Goal: Task Accomplishment & Management: Manage account settings

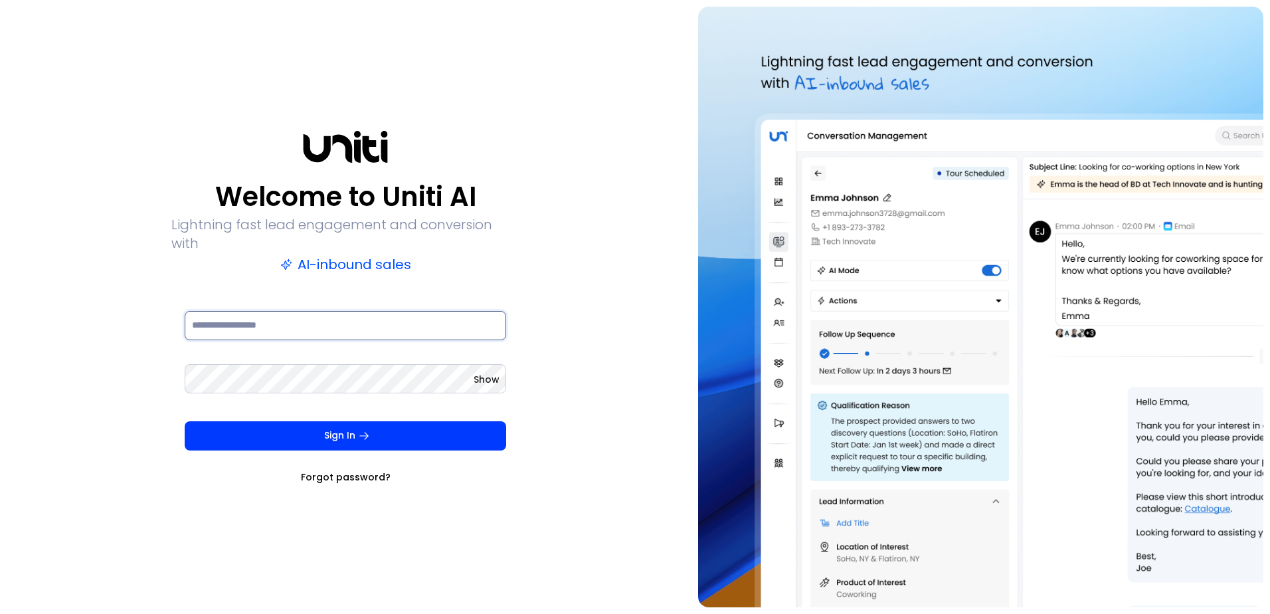
click at [227, 312] on input at bounding box center [346, 325] width 322 height 29
type input "**********"
click at [185, 421] on button "Sign In" at bounding box center [346, 435] width 322 height 29
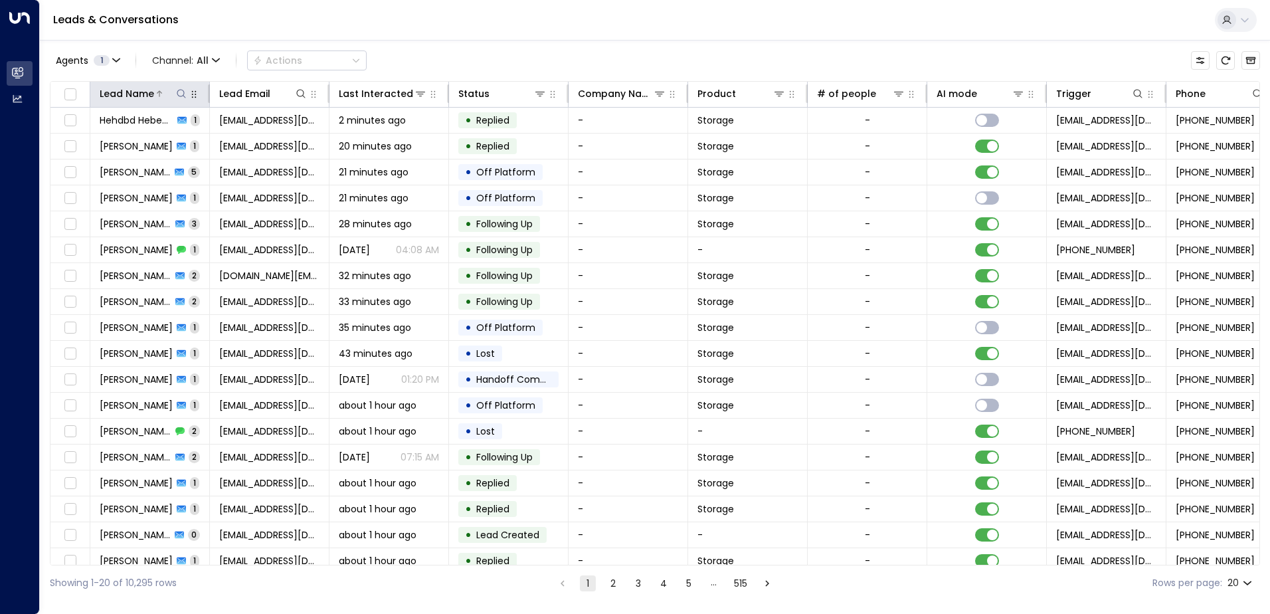
click at [184, 92] on icon at bounding box center [181, 93] width 11 height 11
type input "*****"
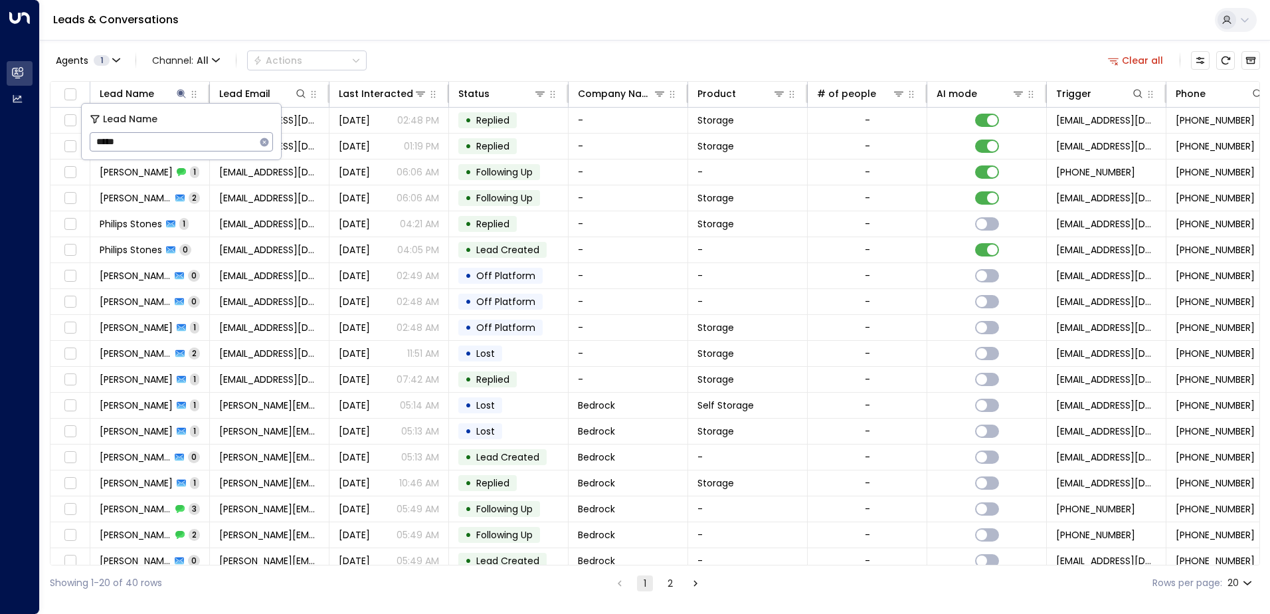
click at [565, 20] on div "Leads & Conversations" at bounding box center [655, 20] width 1230 height 41
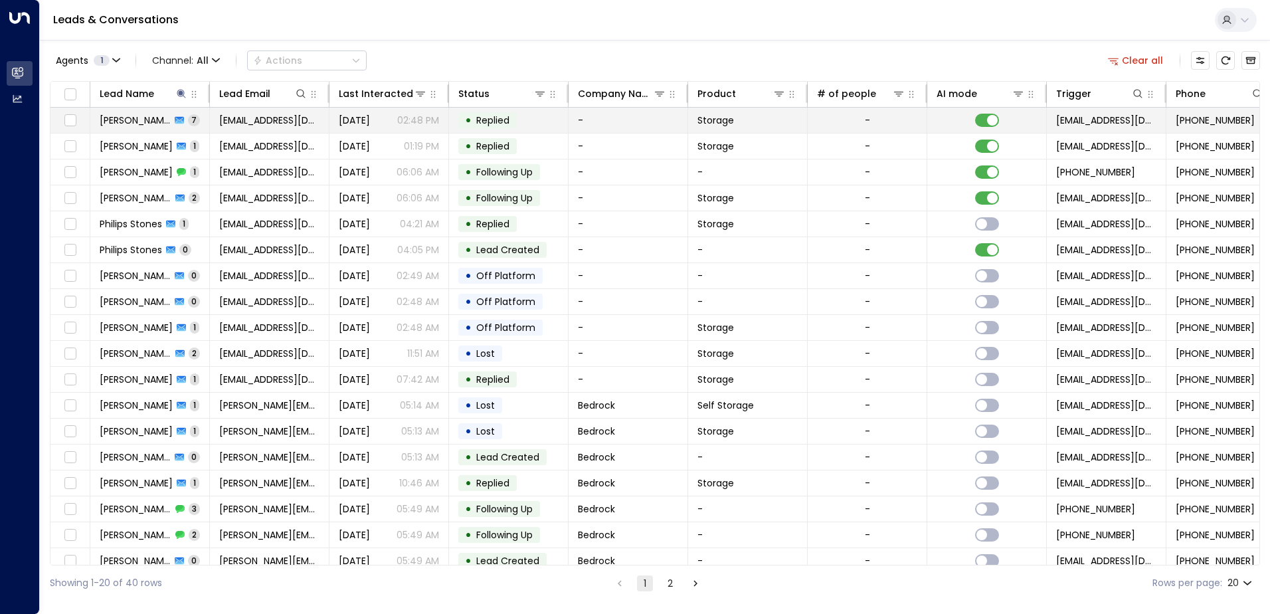
click at [119, 119] on span "[PERSON_NAME]" at bounding box center [135, 120] width 71 height 13
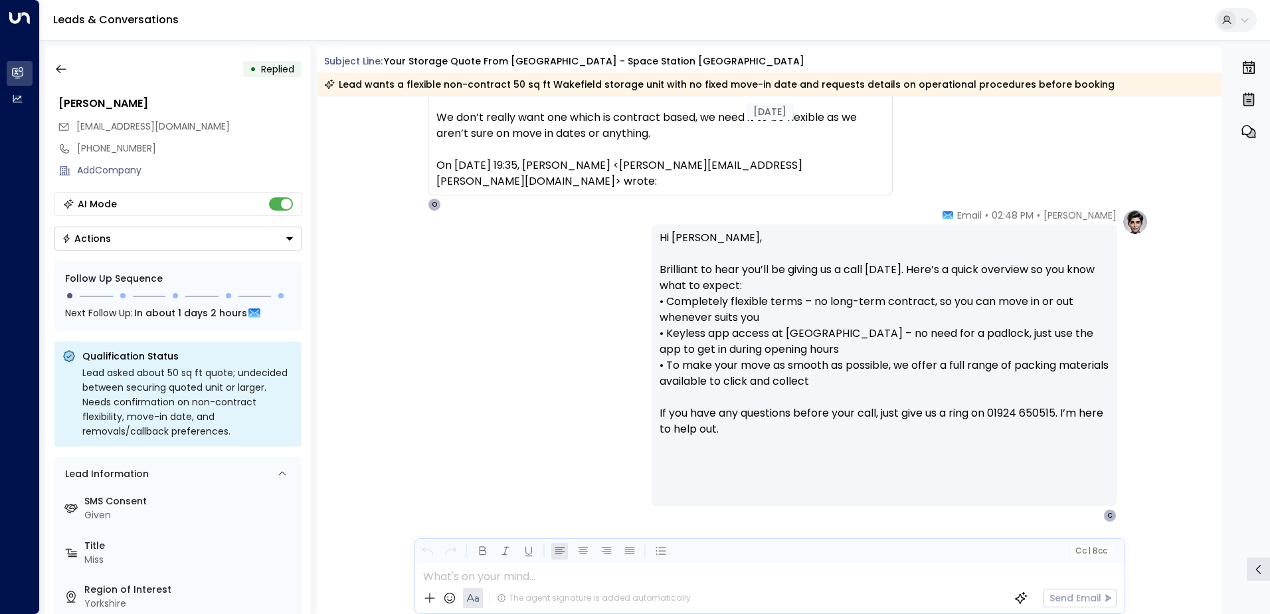
scroll to position [2330, 0]
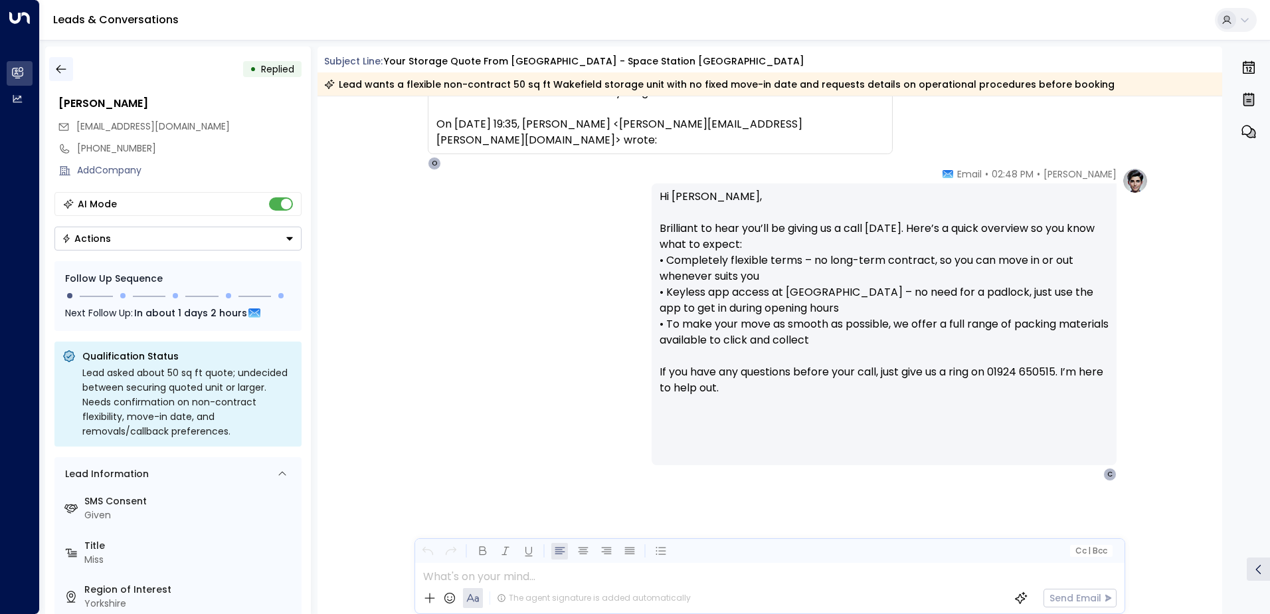
click at [63, 72] on icon "button" at bounding box center [60, 68] width 13 height 13
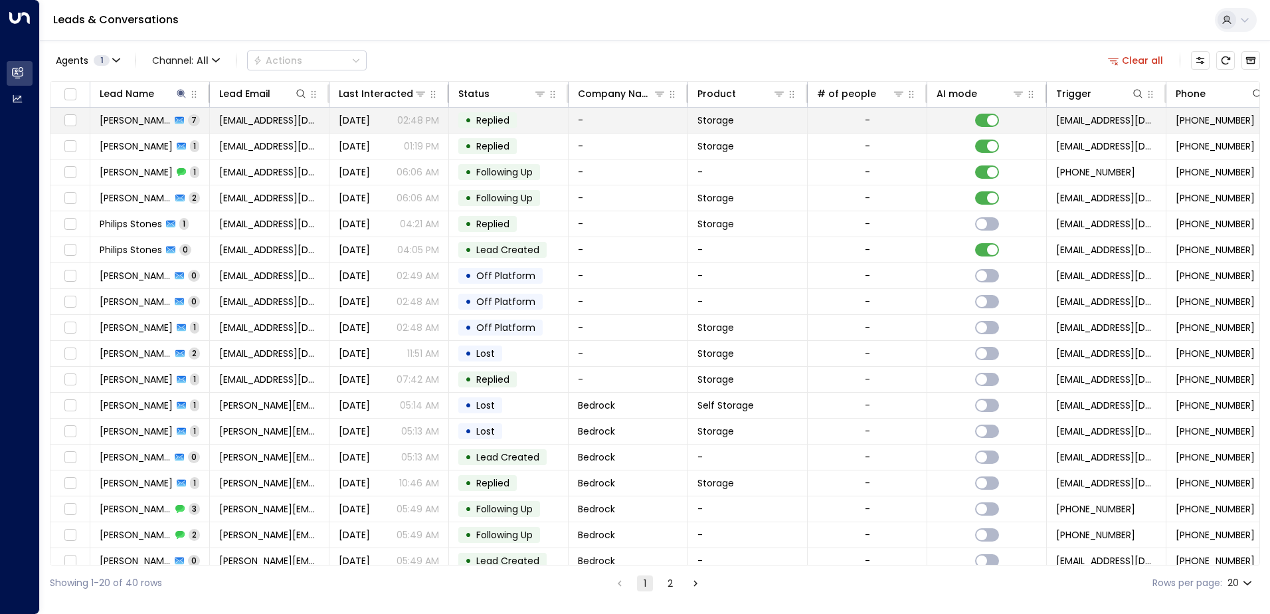
click at [153, 117] on span "[PERSON_NAME]" at bounding box center [135, 120] width 71 height 13
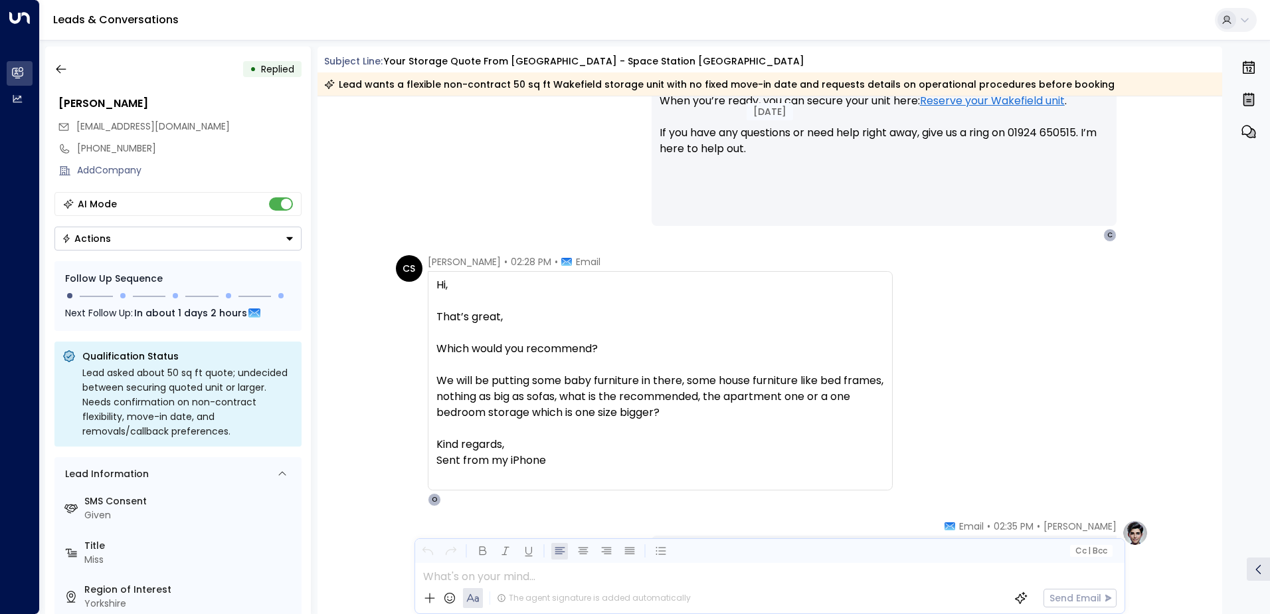
scroll to position [1285, 0]
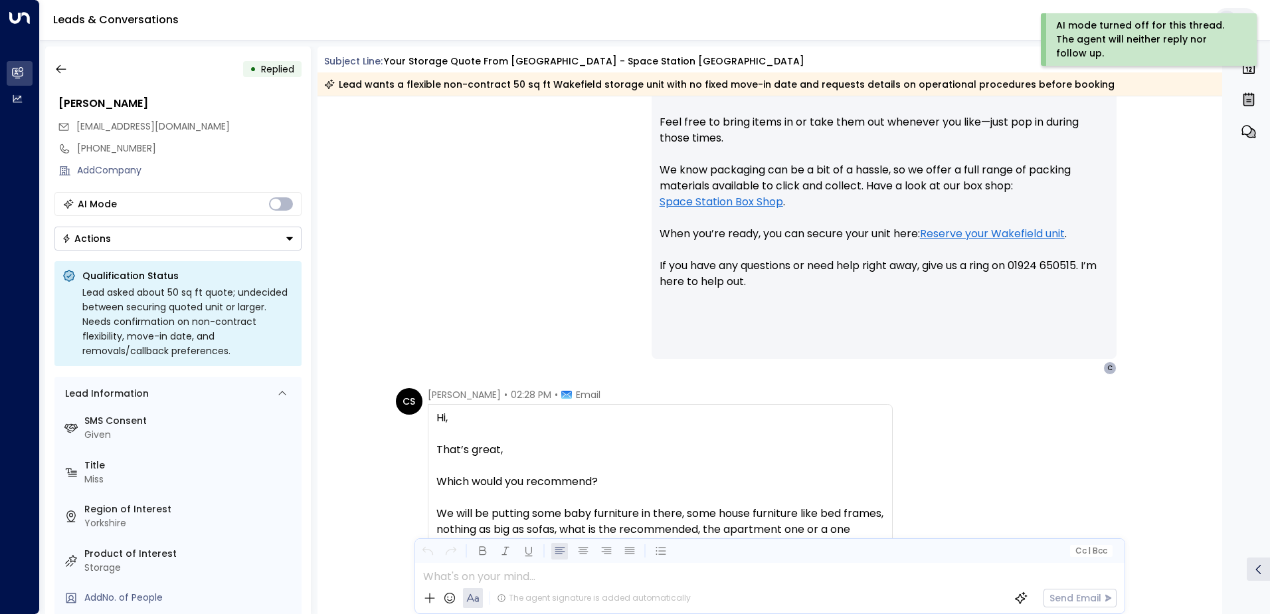
click at [289, 237] on icon "Button group with a nested menu" at bounding box center [289, 238] width 7 height 3
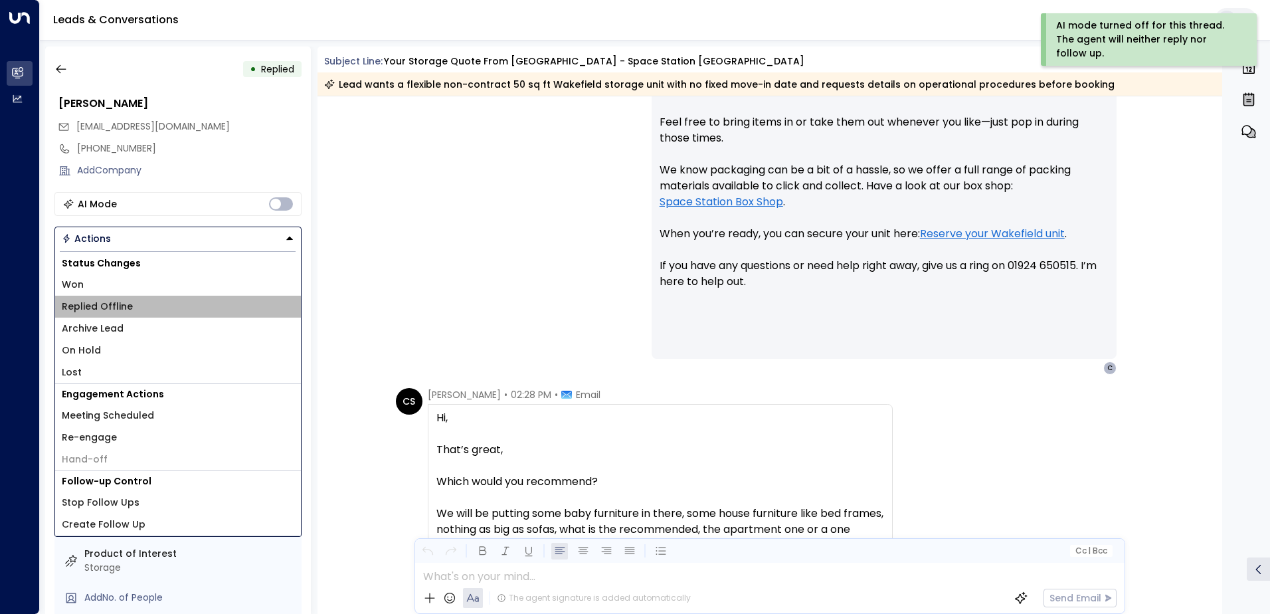
click at [140, 304] on li "Replied Offline" at bounding box center [178, 307] width 246 height 22
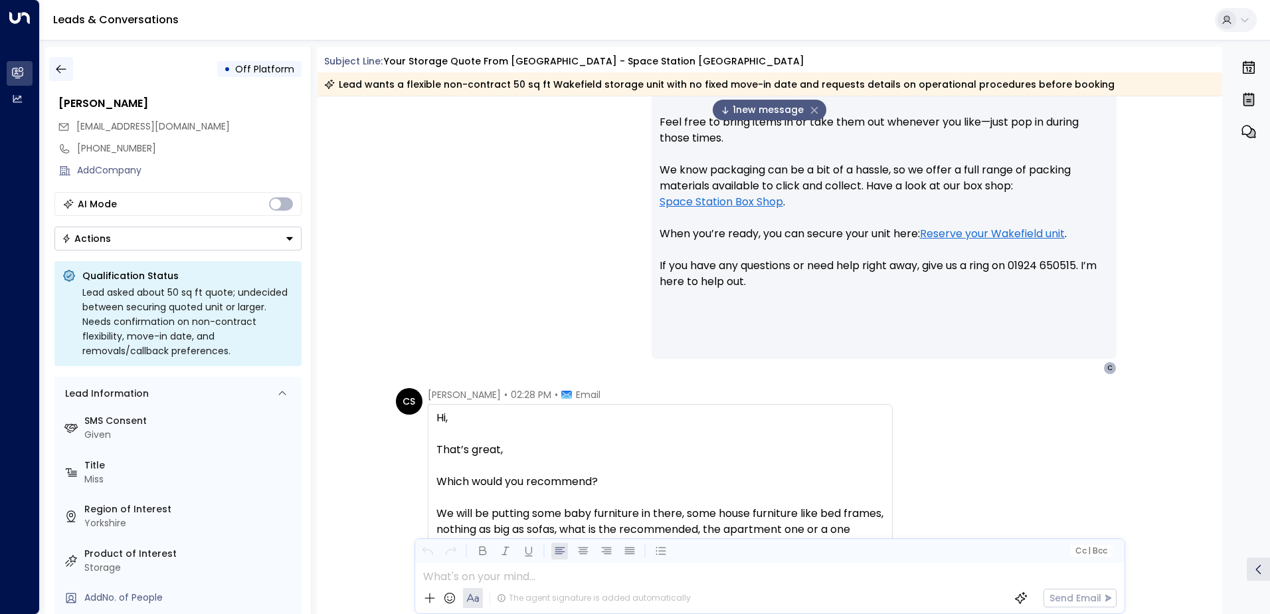
click at [60, 73] on icon "button" at bounding box center [60, 68] width 13 height 13
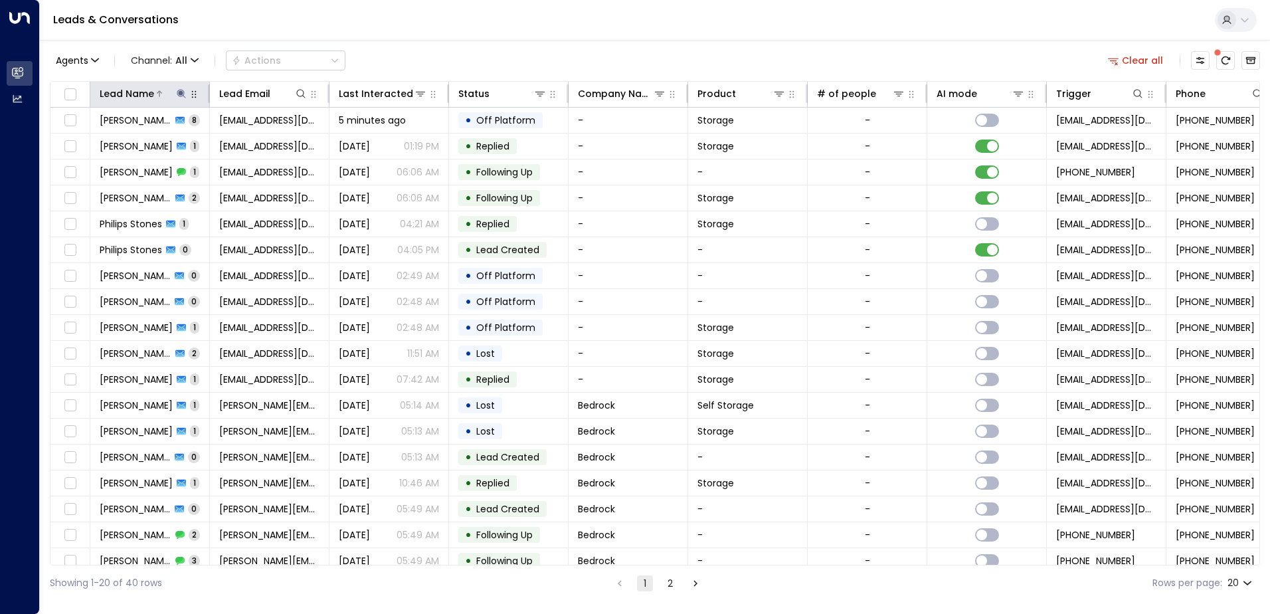
click at [181, 91] on icon at bounding box center [181, 93] width 9 height 9
type input "*"
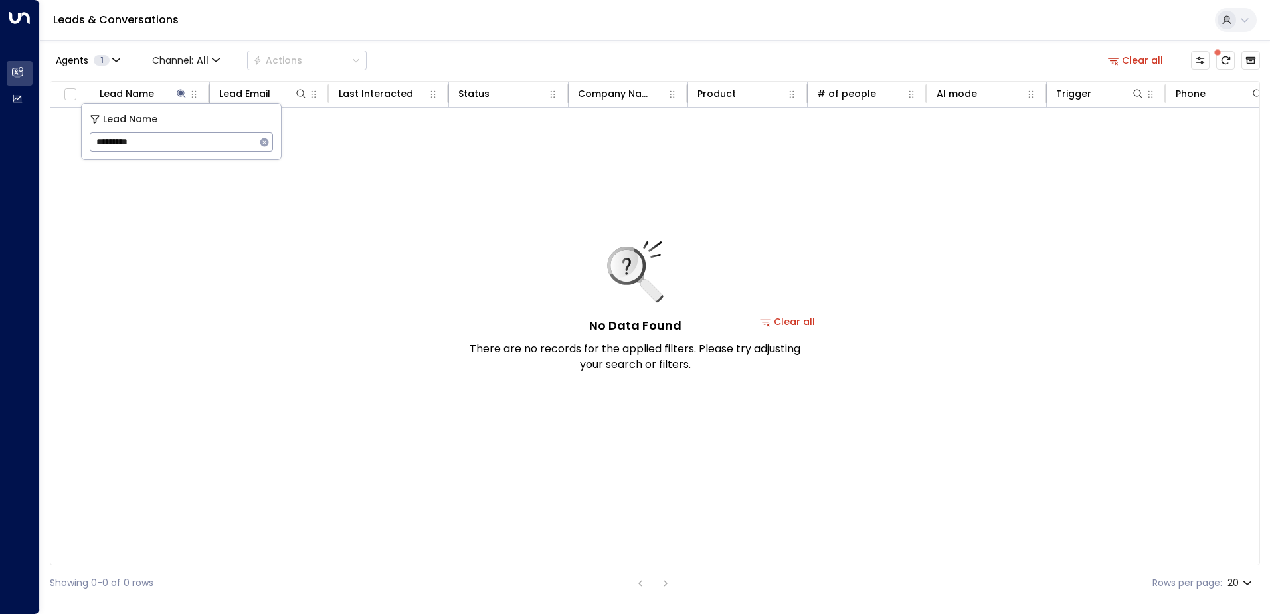
type input "*********"
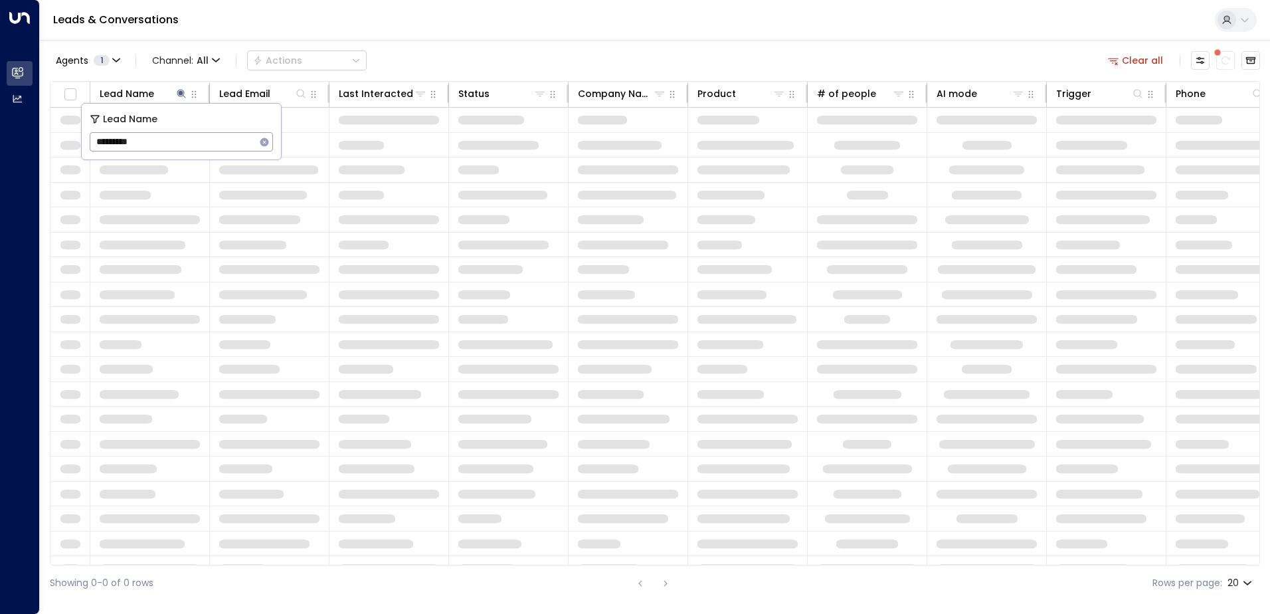
click at [387, 29] on div "Leads & Conversations" at bounding box center [655, 20] width 1230 height 41
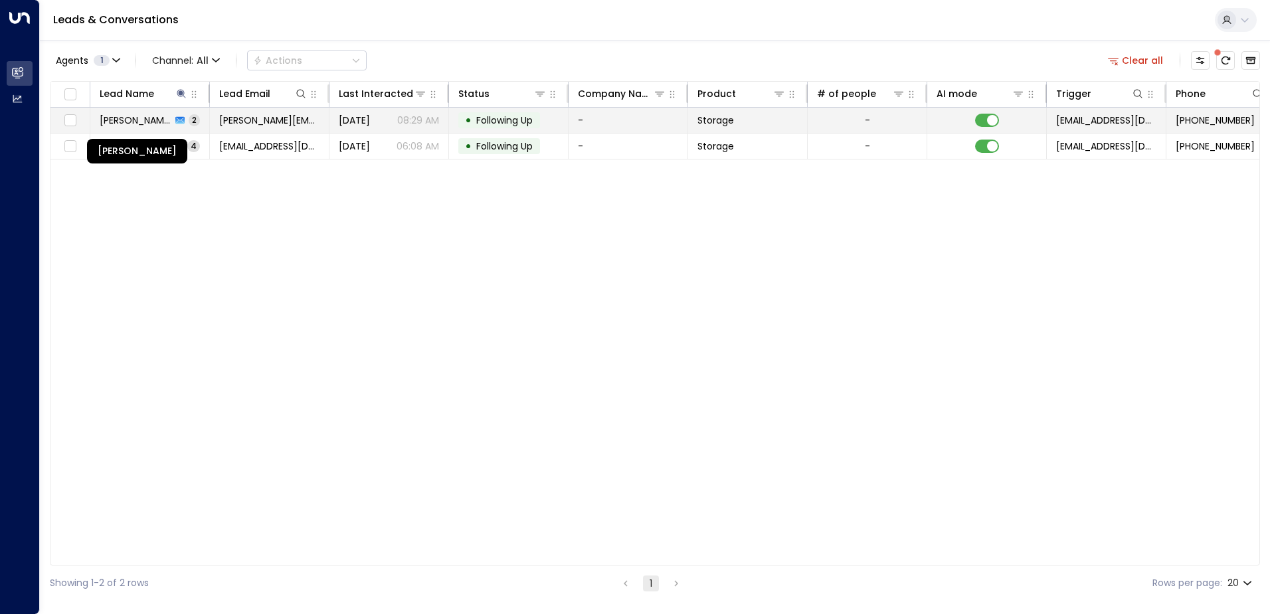
click at [141, 122] on span "[PERSON_NAME]" at bounding box center [136, 120] width 72 height 13
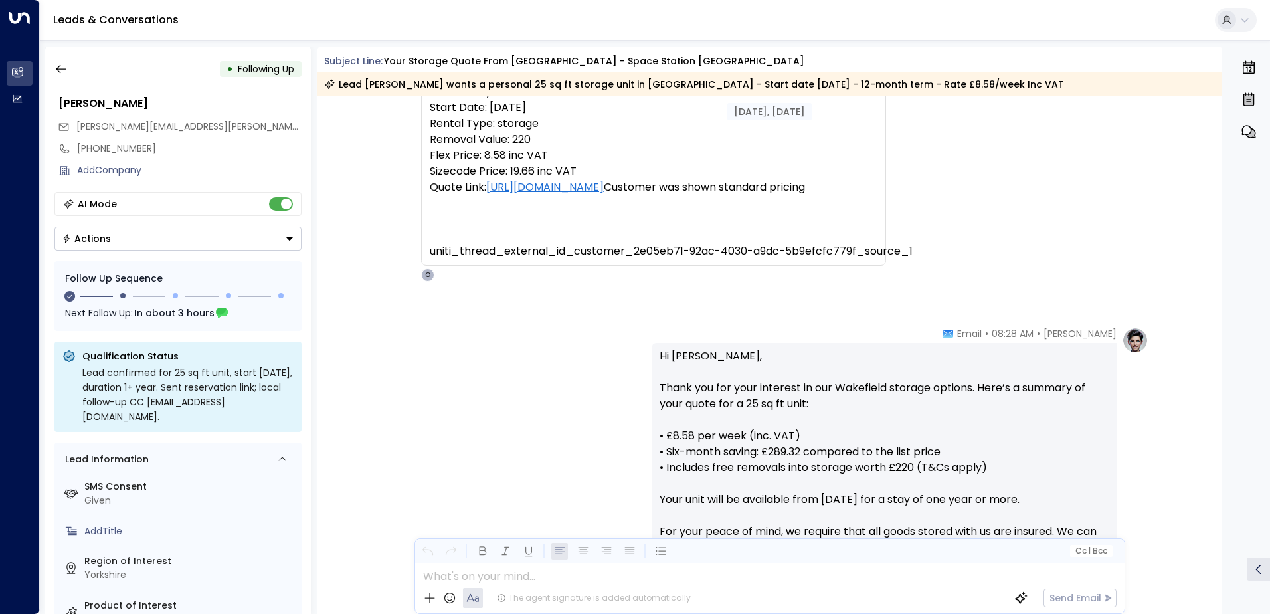
scroll to position [119, 0]
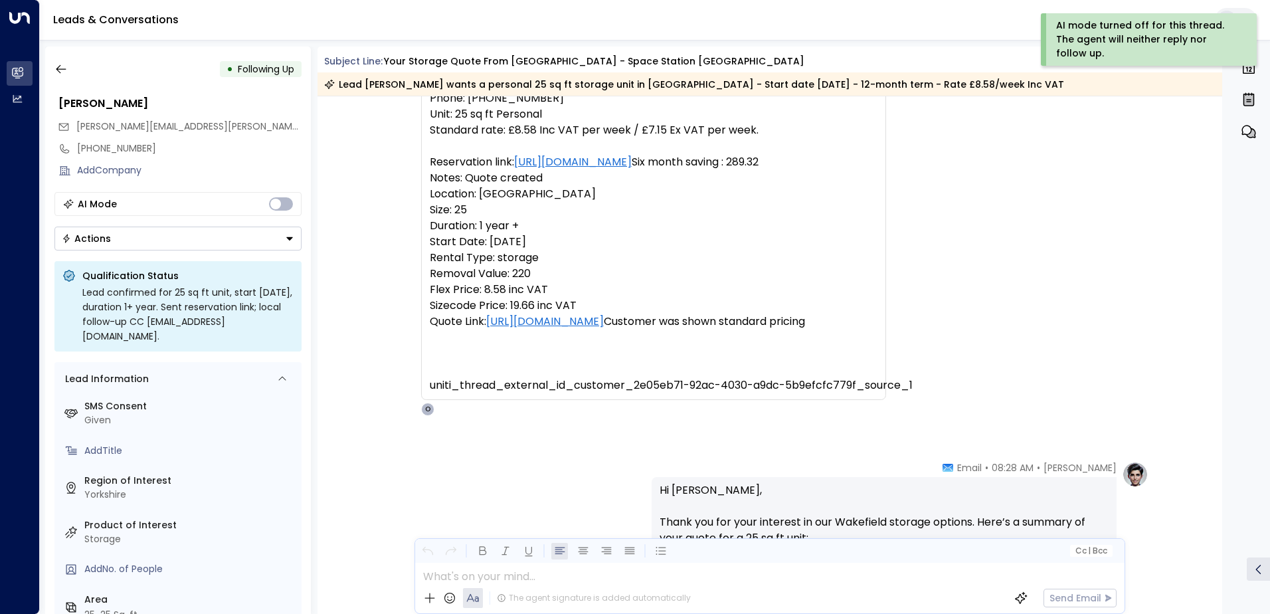
click at [287, 238] on icon "Button group with a nested menu" at bounding box center [289, 238] width 7 height 3
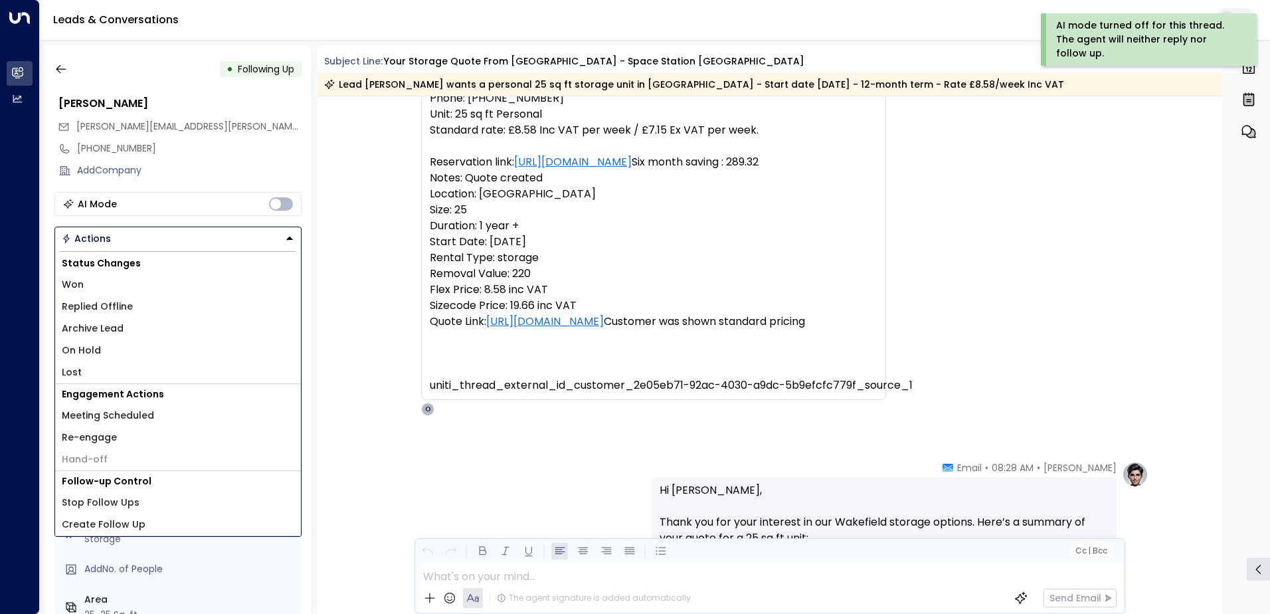
click at [114, 314] on li "Replied Offline" at bounding box center [178, 307] width 246 height 22
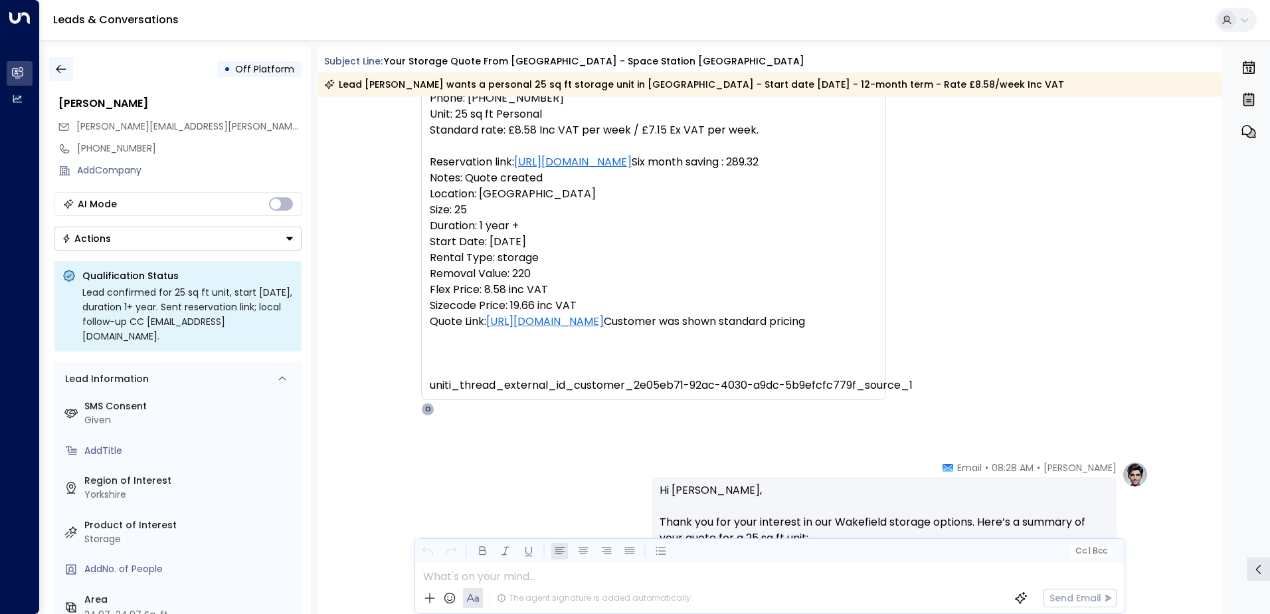
click at [57, 66] on icon "button" at bounding box center [60, 68] width 13 height 13
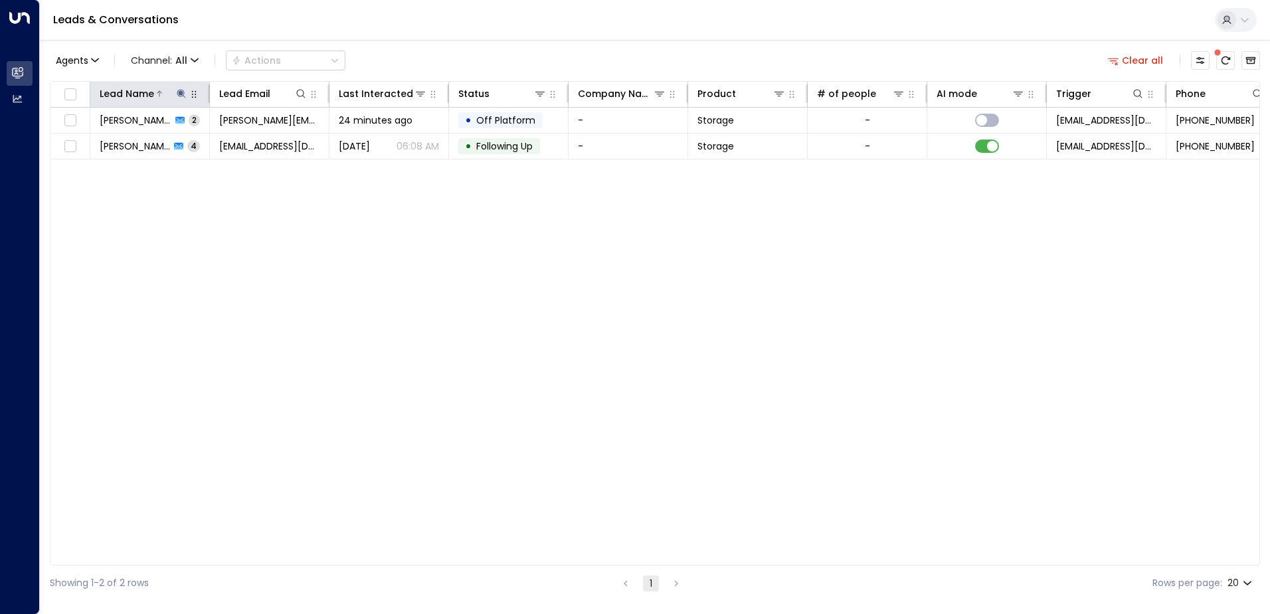
click at [182, 91] on icon at bounding box center [181, 93] width 11 height 11
click at [265, 141] on icon "button" at bounding box center [264, 142] width 11 height 11
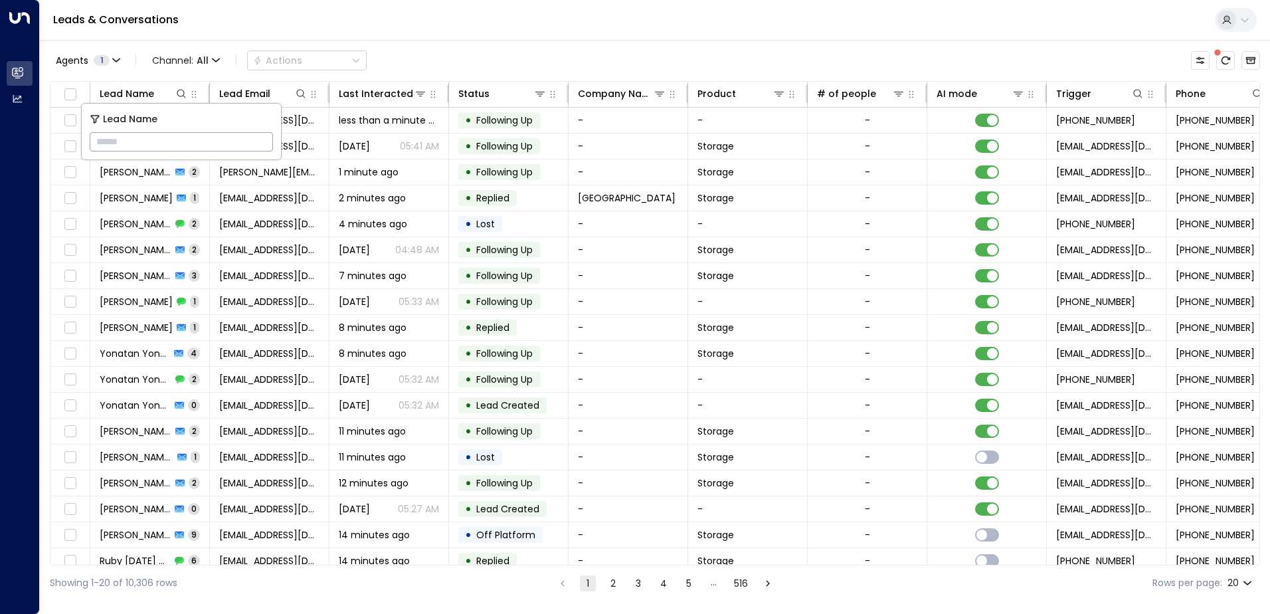
click at [191, 143] on input "text" at bounding box center [181, 142] width 183 height 25
type input "*****"
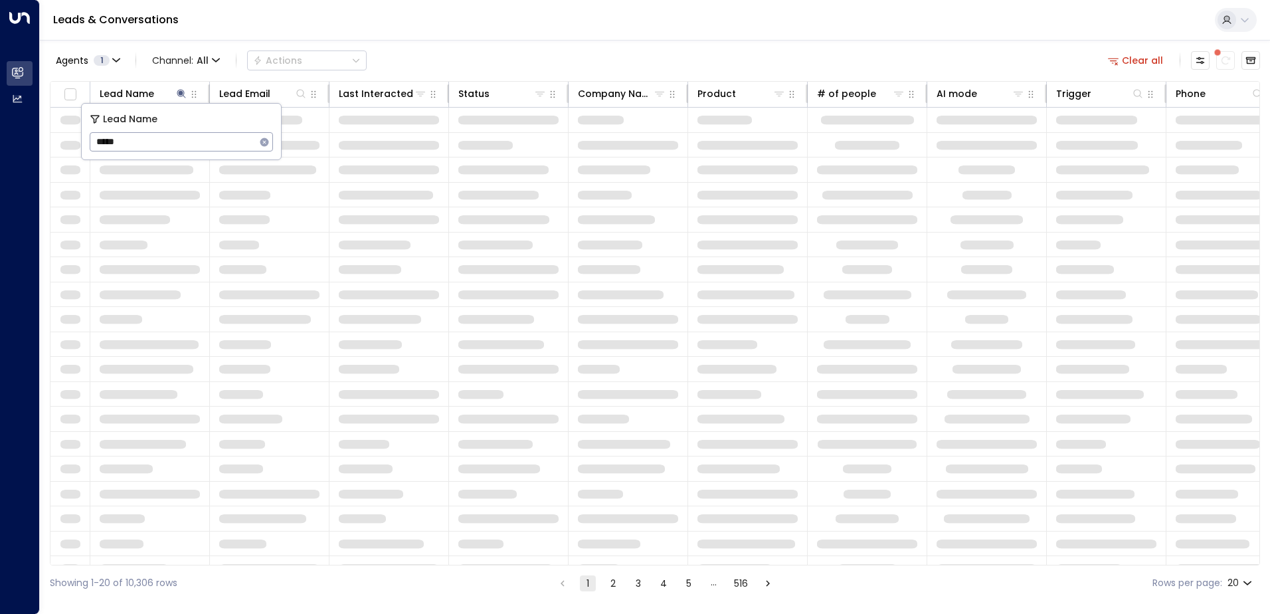
click at [421, 26] on div "Leads & Conversations" at bounding box center [655, 20] width 1230 height 41
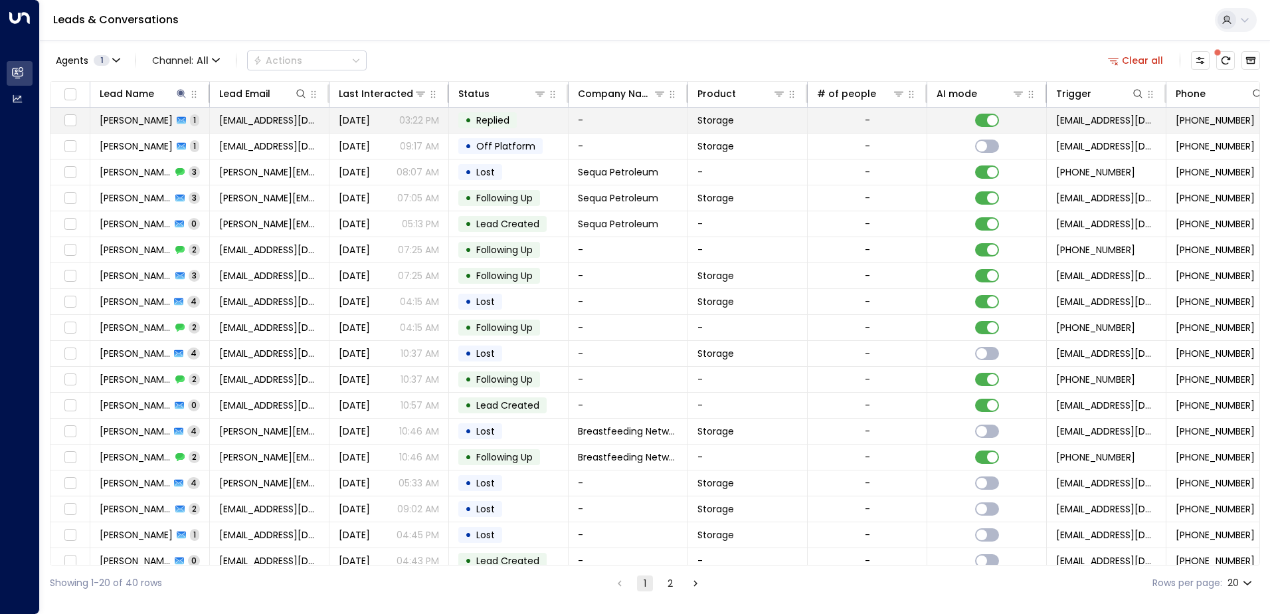
click at [144, 122] on span "[PERSON_NAME]" at bounding box center [136, 120] width 73 height 13
